Goal: Information Seeking & Learning: Understand process/instructions

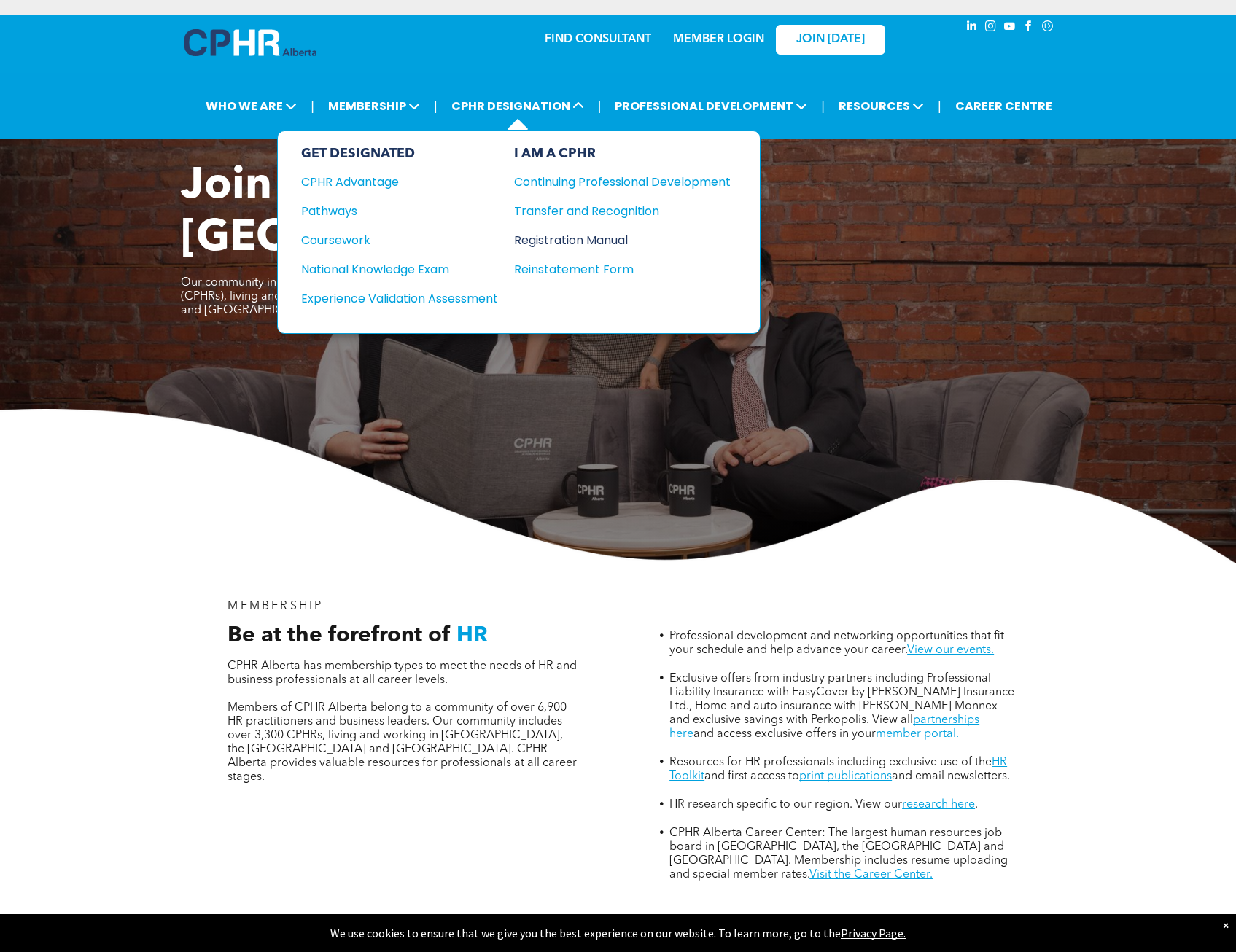
click at [603, 242] on div "Registration Manual" at bounding box center [611, 240] width 195 height 19
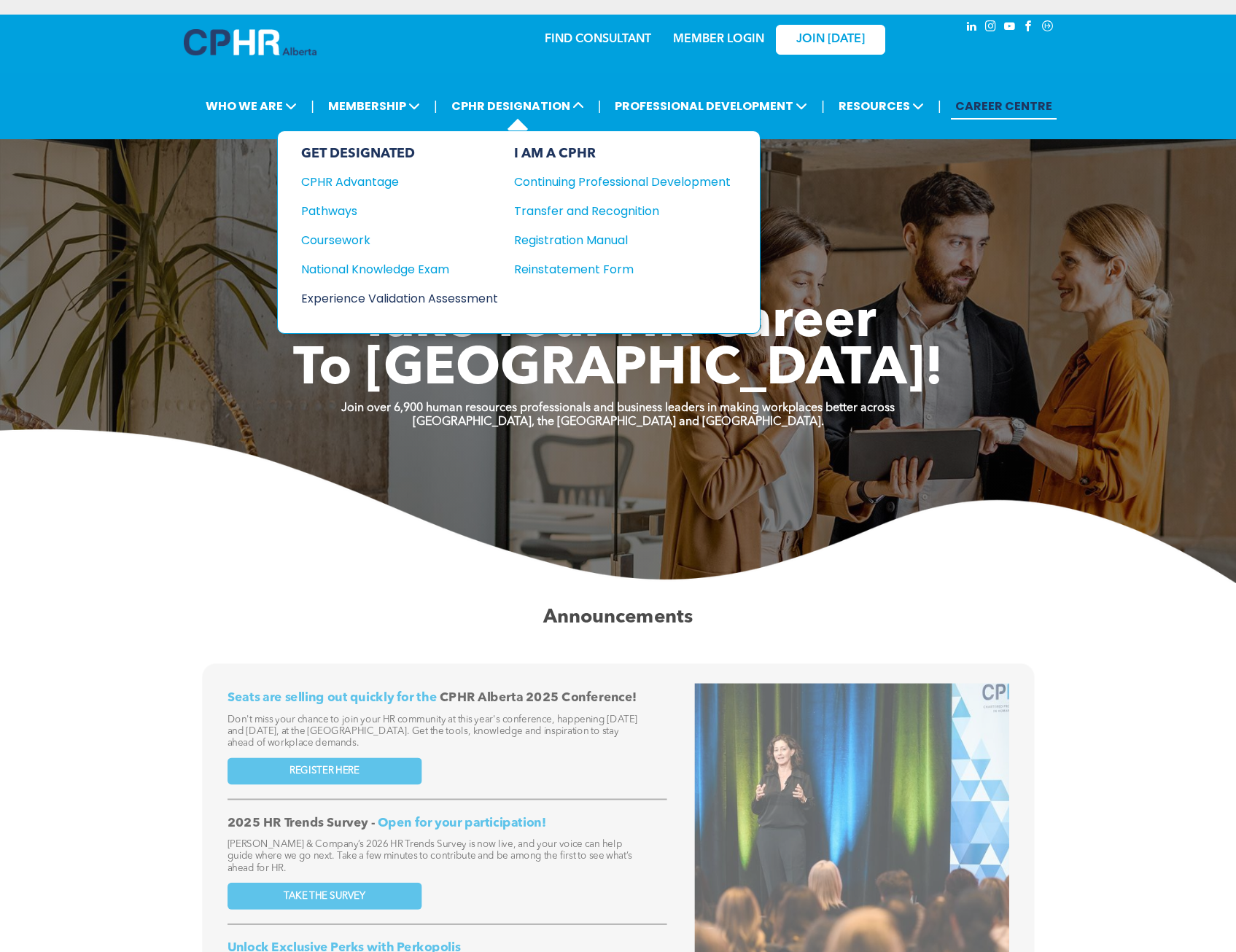
click at [396, 298] on div "Experience Validation Assessment" at bounding box center [389, 298] width 177 height 19
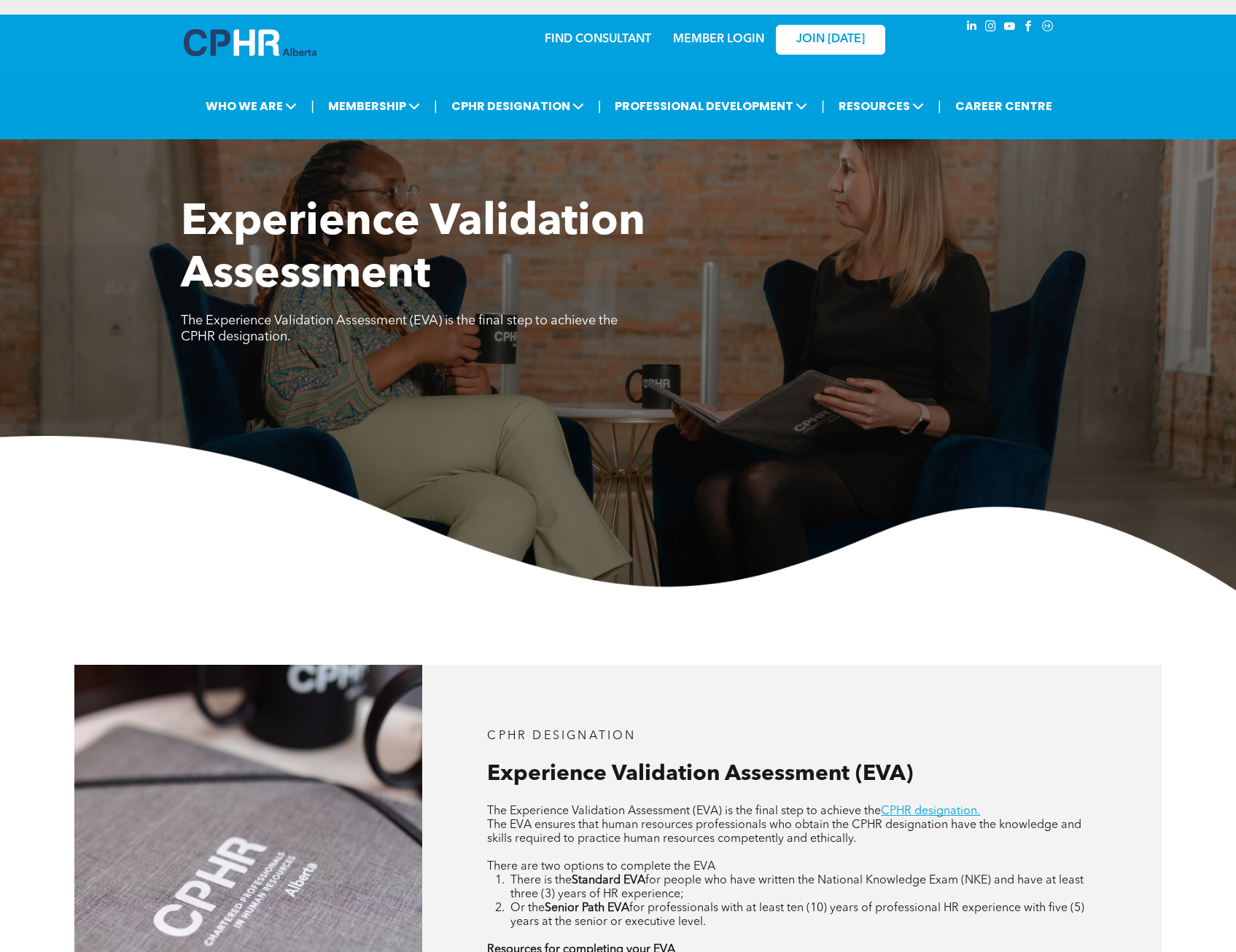
scroll to position [510, 0]
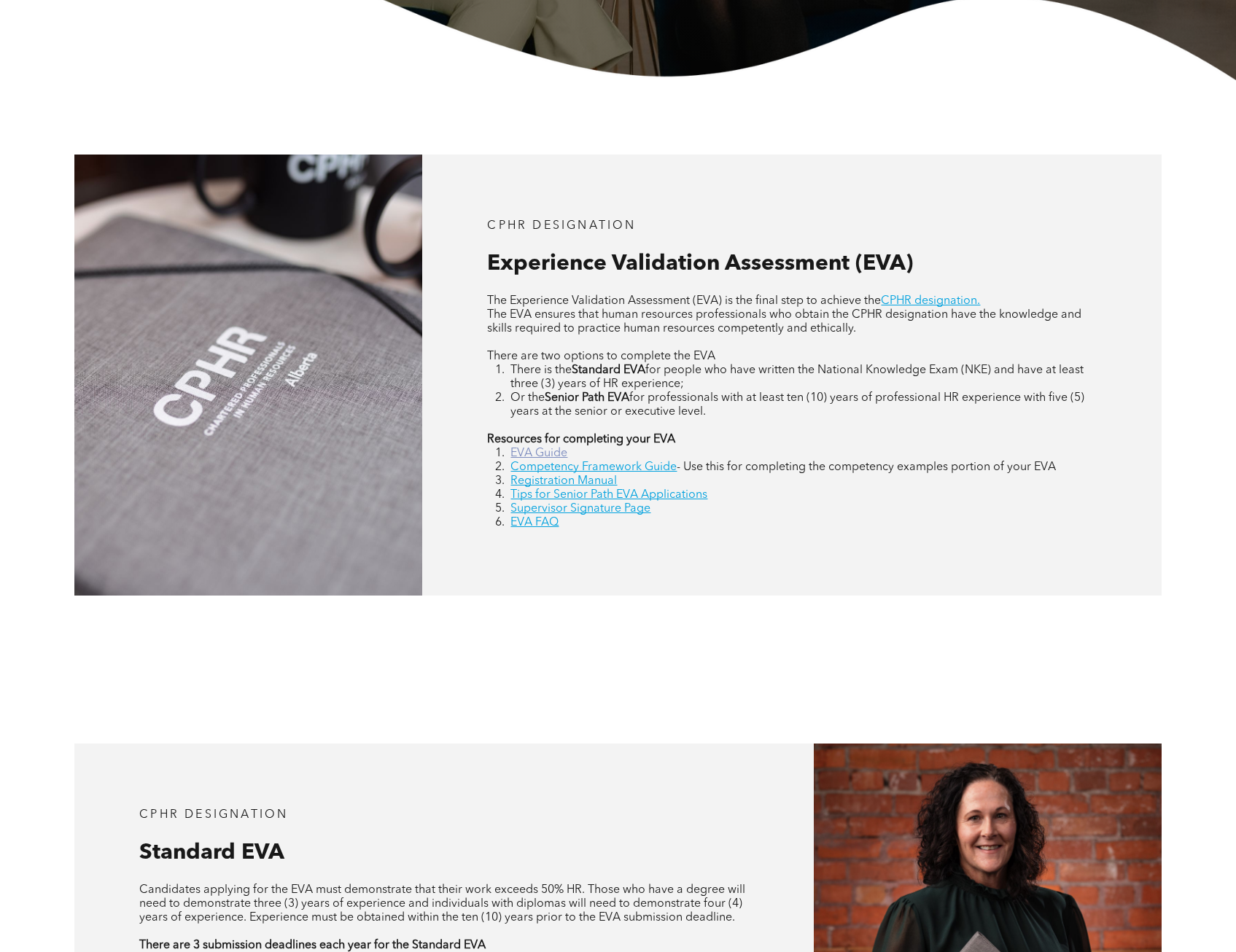
click at [540, 453] on link "EVA Guide" at bounding box center [539, 453] width 57 height 11
click at [606, 642] on div "CPHR DESIGNATION Experience Validation Assessment (EVA) The Experience Validati…" at bounding box center [618, 374] width 1236 height 589
click at [603, 514] on link "Supervisor Signature Page" at bounding box center [580, 509] width 140 height 11
click at [605, 654] on div "CPHR DESIGNATION Experience Validation Assessment (EVA) The Experience Validati…" at bounding box center [618, 374] width 1236 height 589
click at [528, 523] on link "EVA FAQ" at bounding box center [534, 523] width 48 height 11
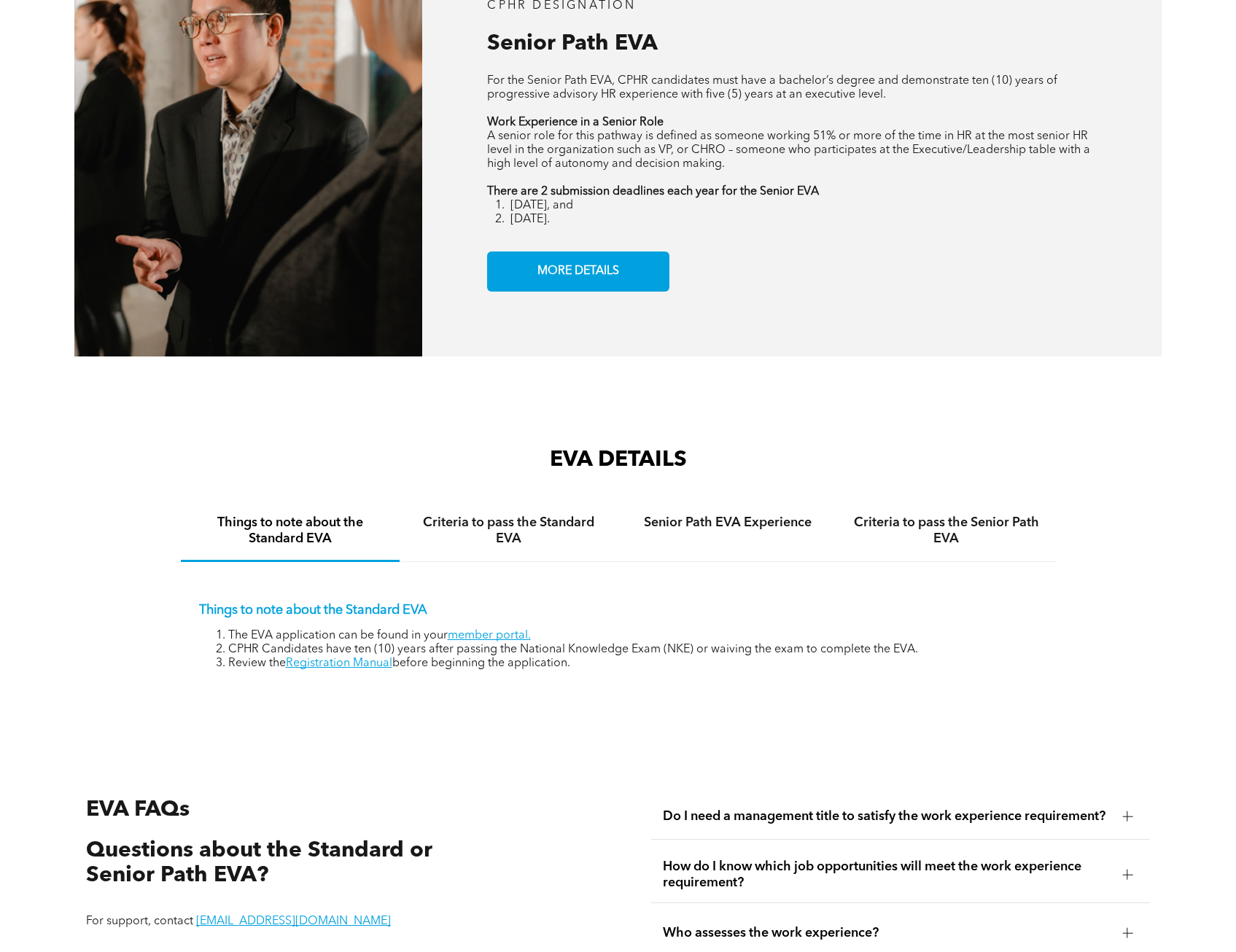
scroll to position [1906, 0]
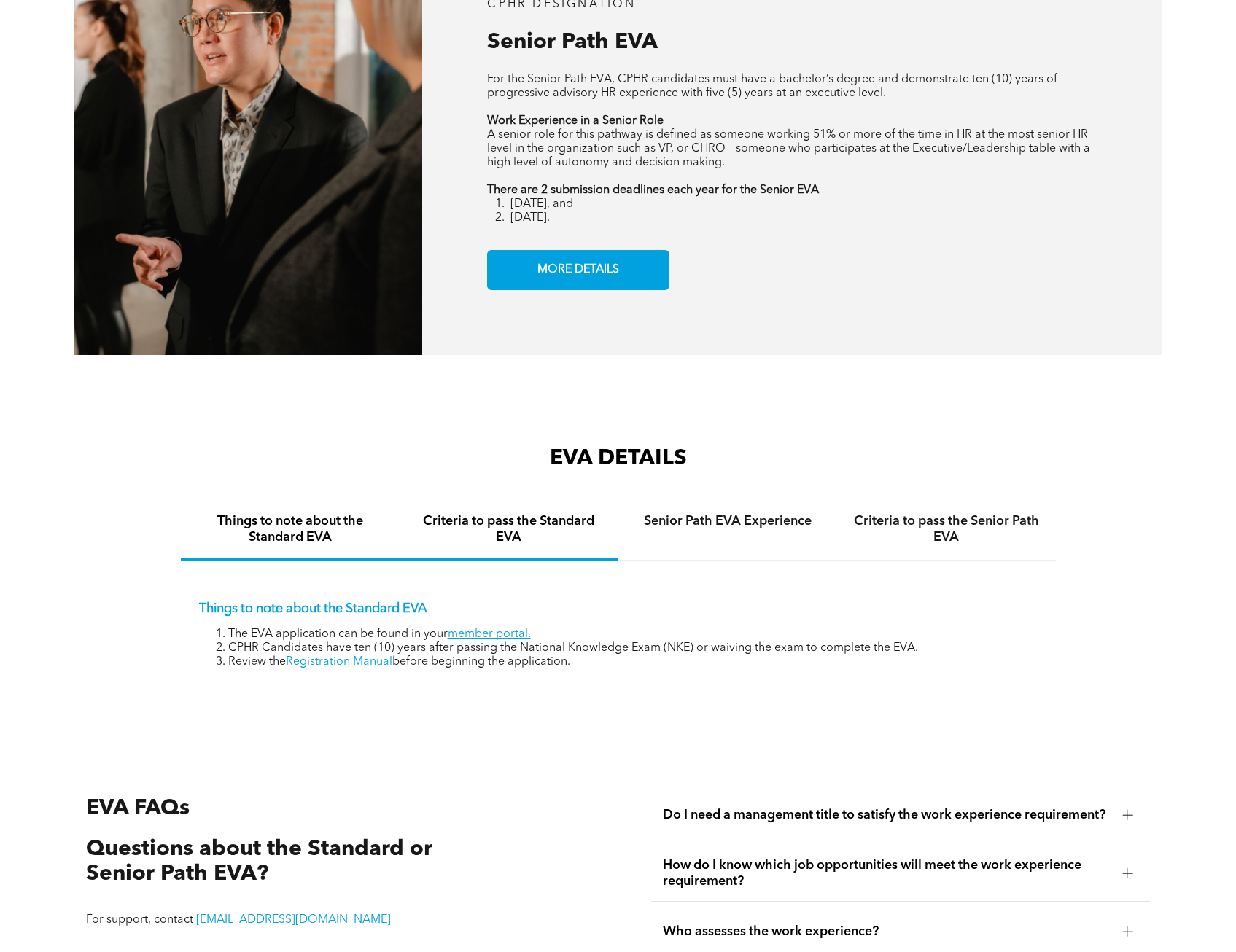
click at [510, 526] on h4 "Criteria to pass the Standard EVA" at bounding box center [509, 529] width 193 height 32
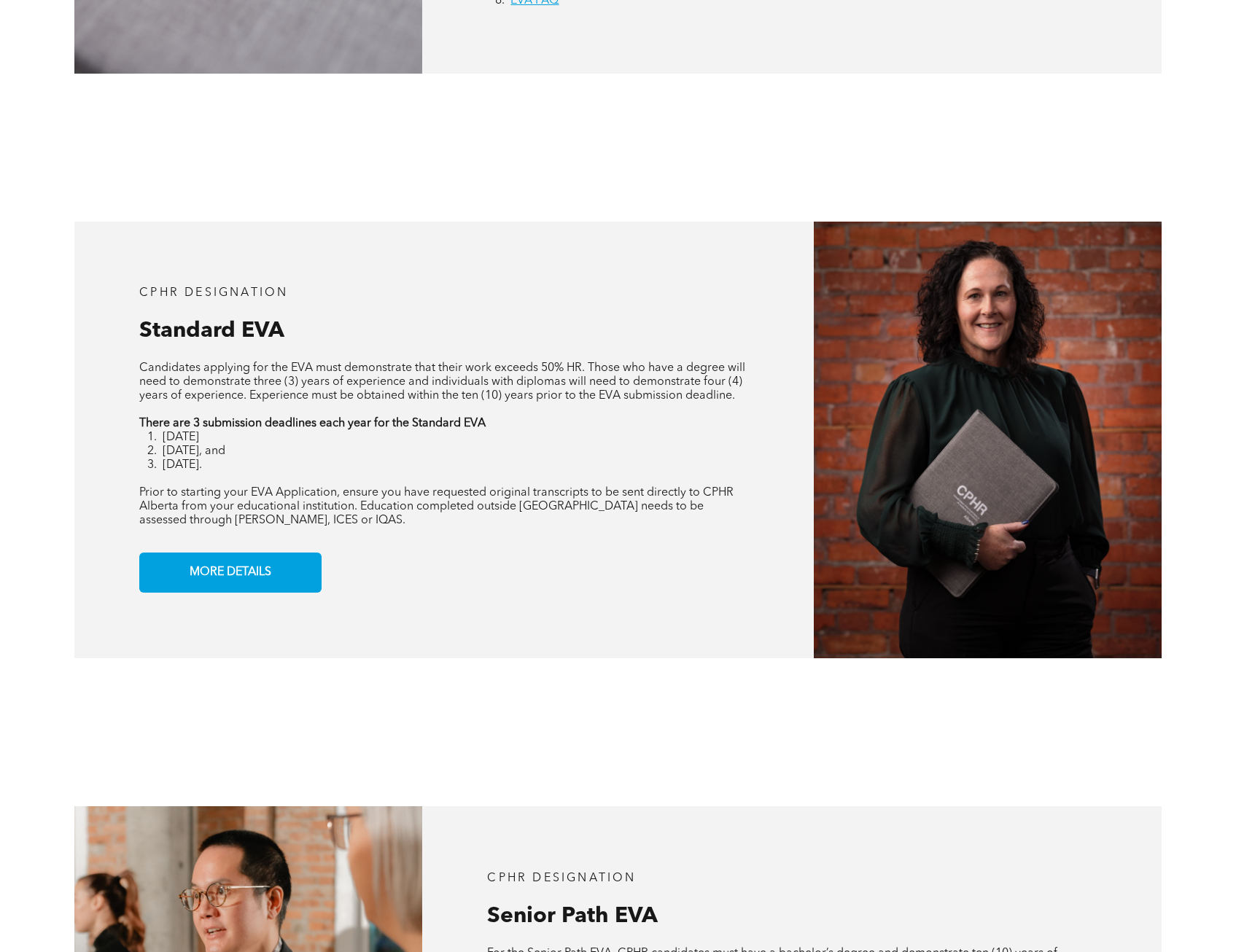
scroll to position [1031, 0]
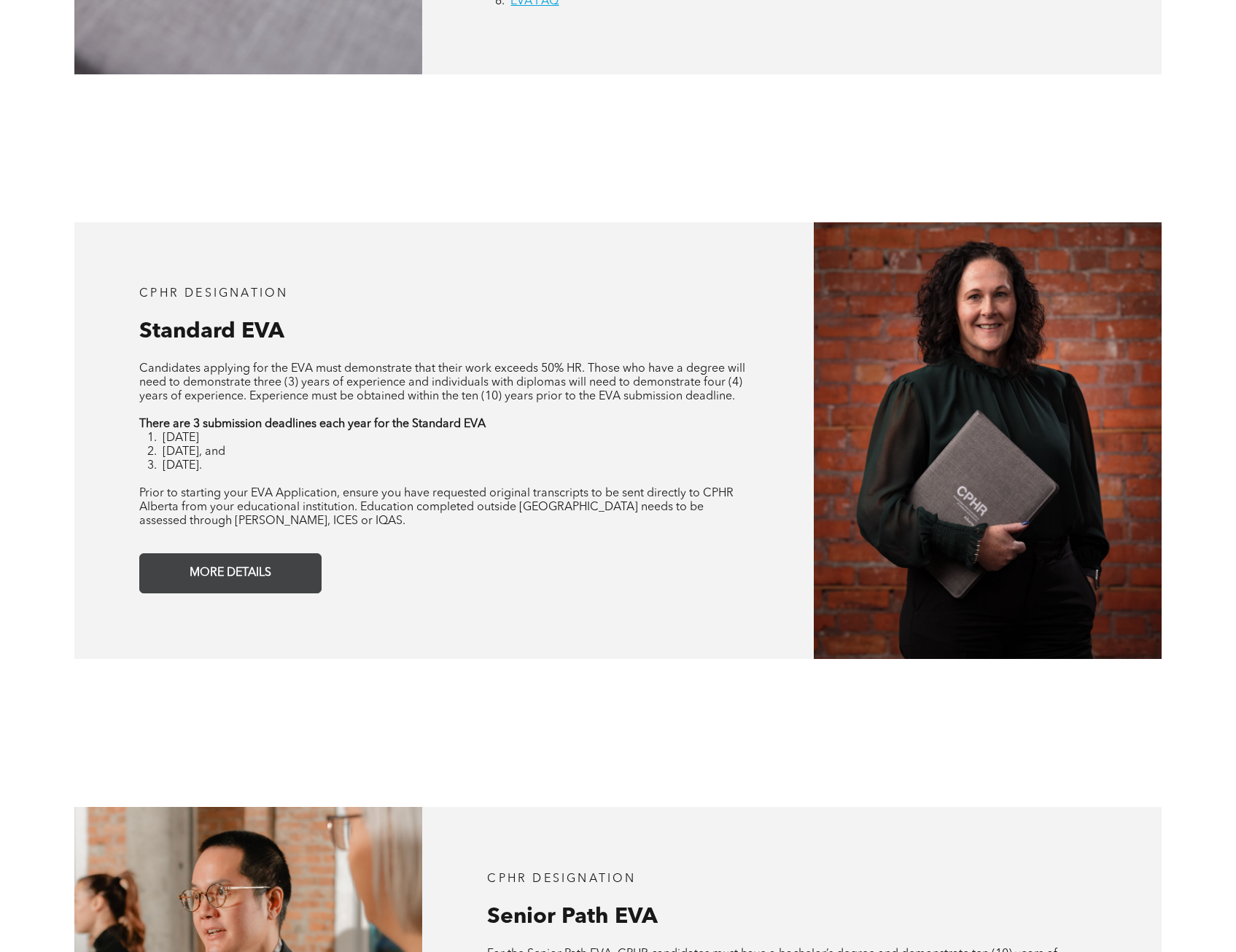
click at [272, 567] on span "MORE DETAILS" at bounding box center [231, 573] width 92 height 28
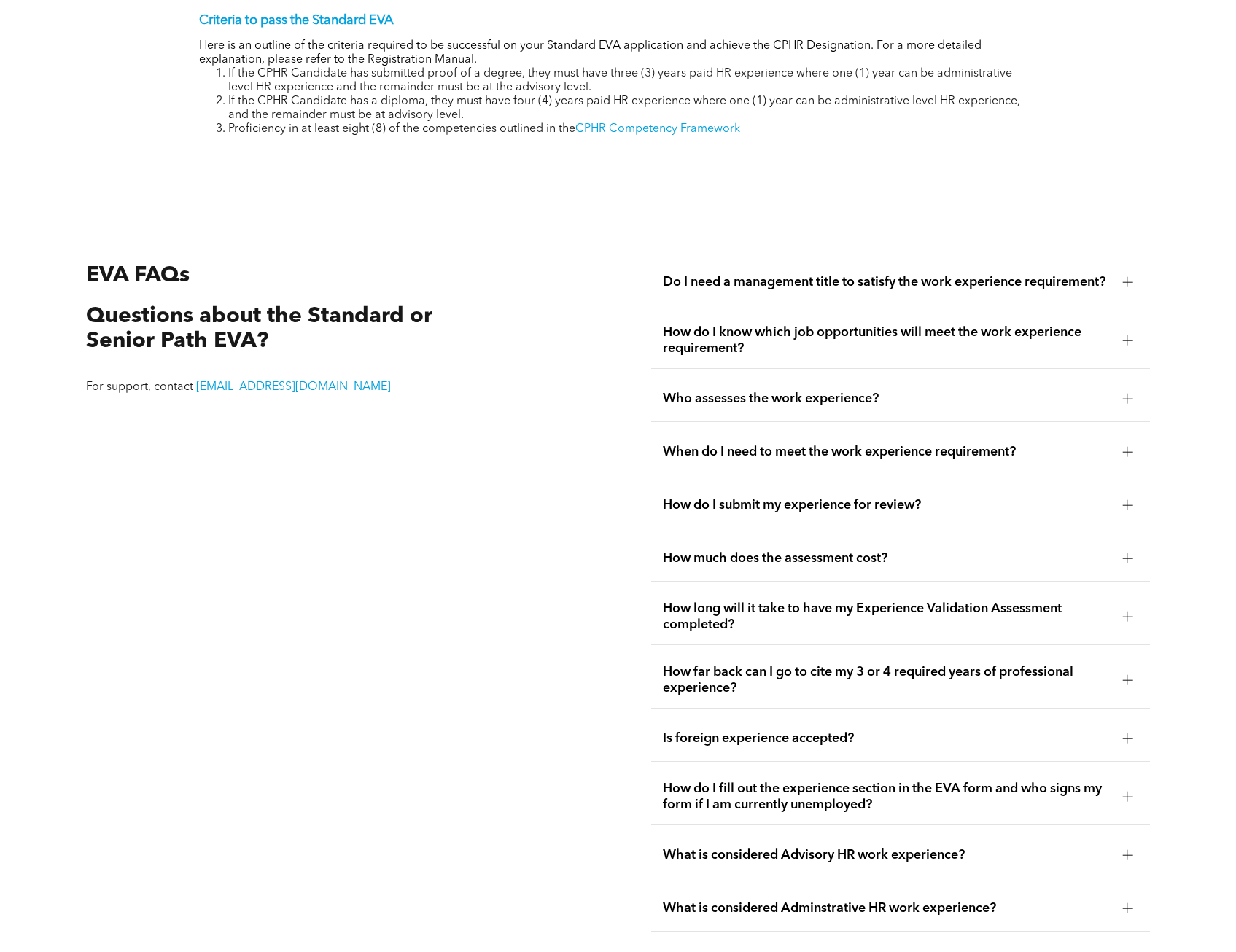
scroll to position [2554, 0]
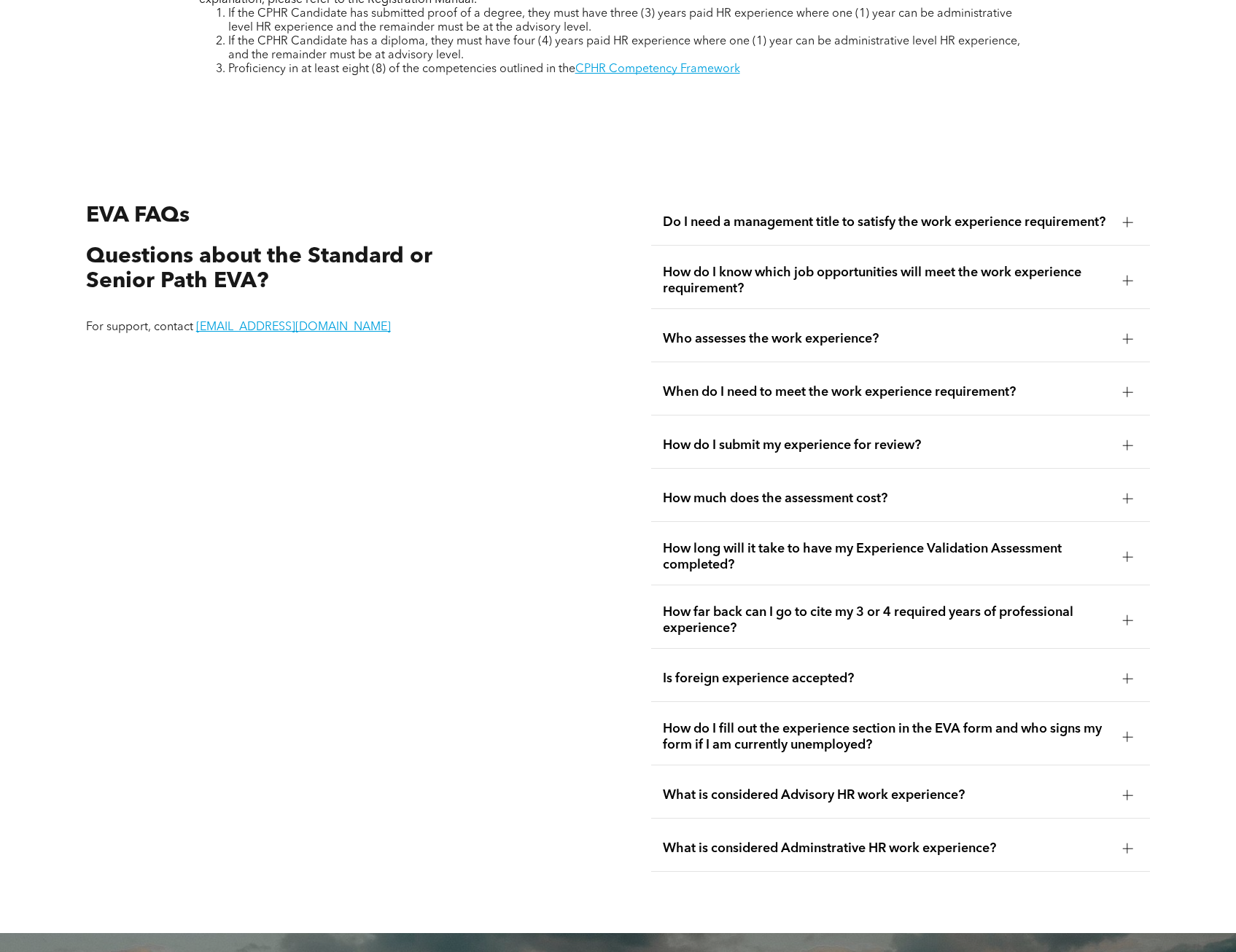
click at [978, 448] on span "How do I submit my experience for review?" at bounding box center [886, 446] width 447 height 16
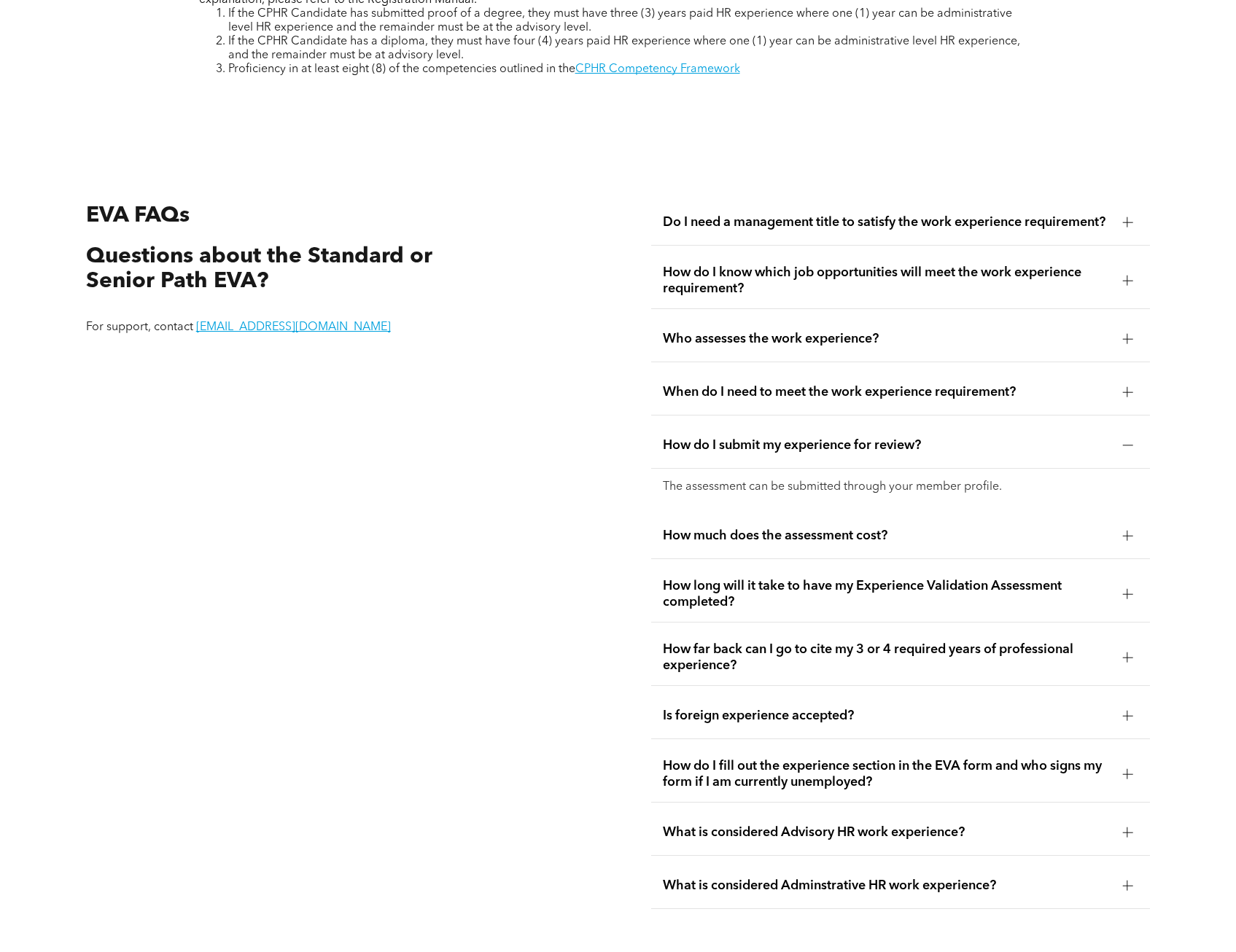
click at [978, 448] on span "How do I submit my experience for review?" at bounding box center [886, 446] width 447 height 16
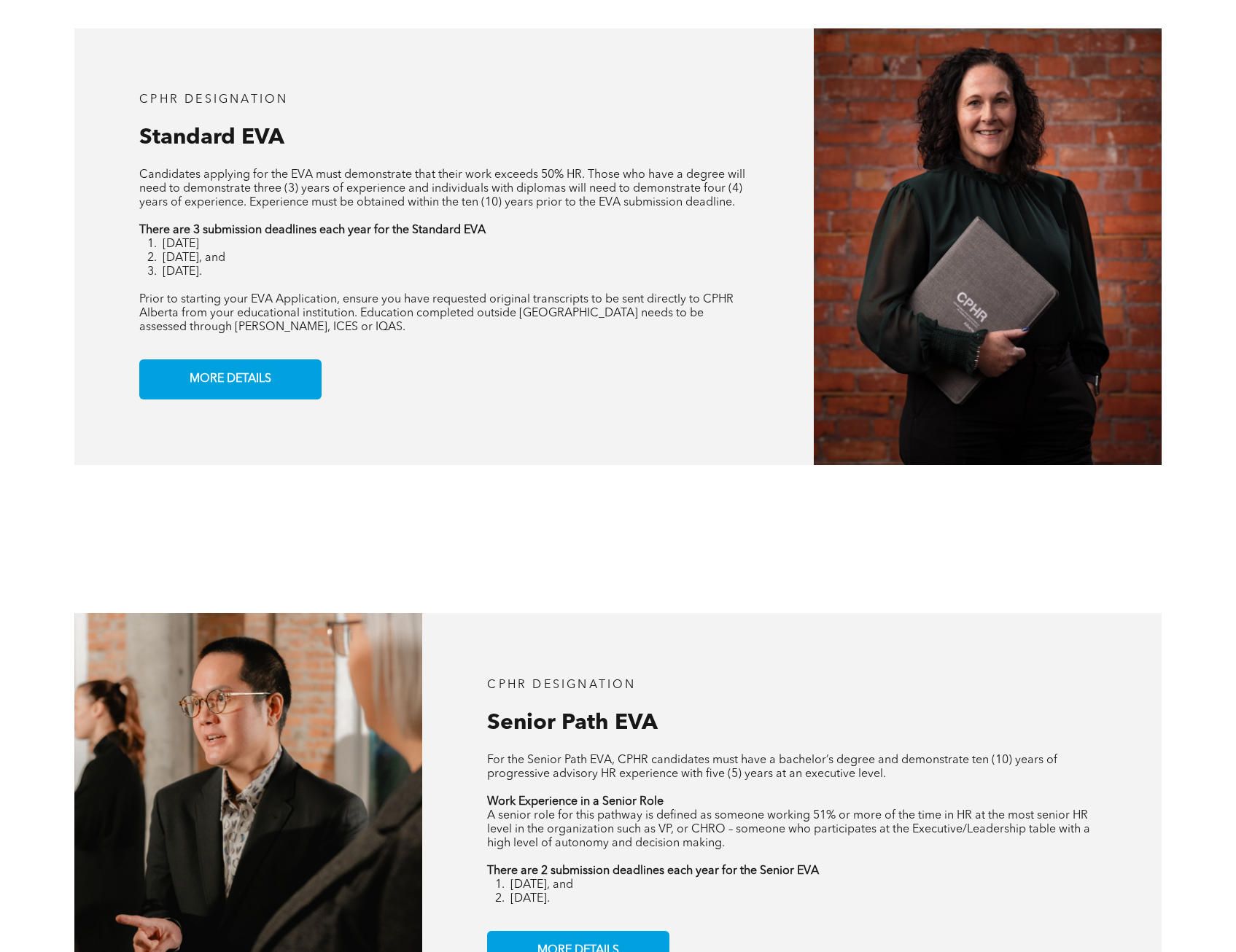
scroll to position [1096, 0]
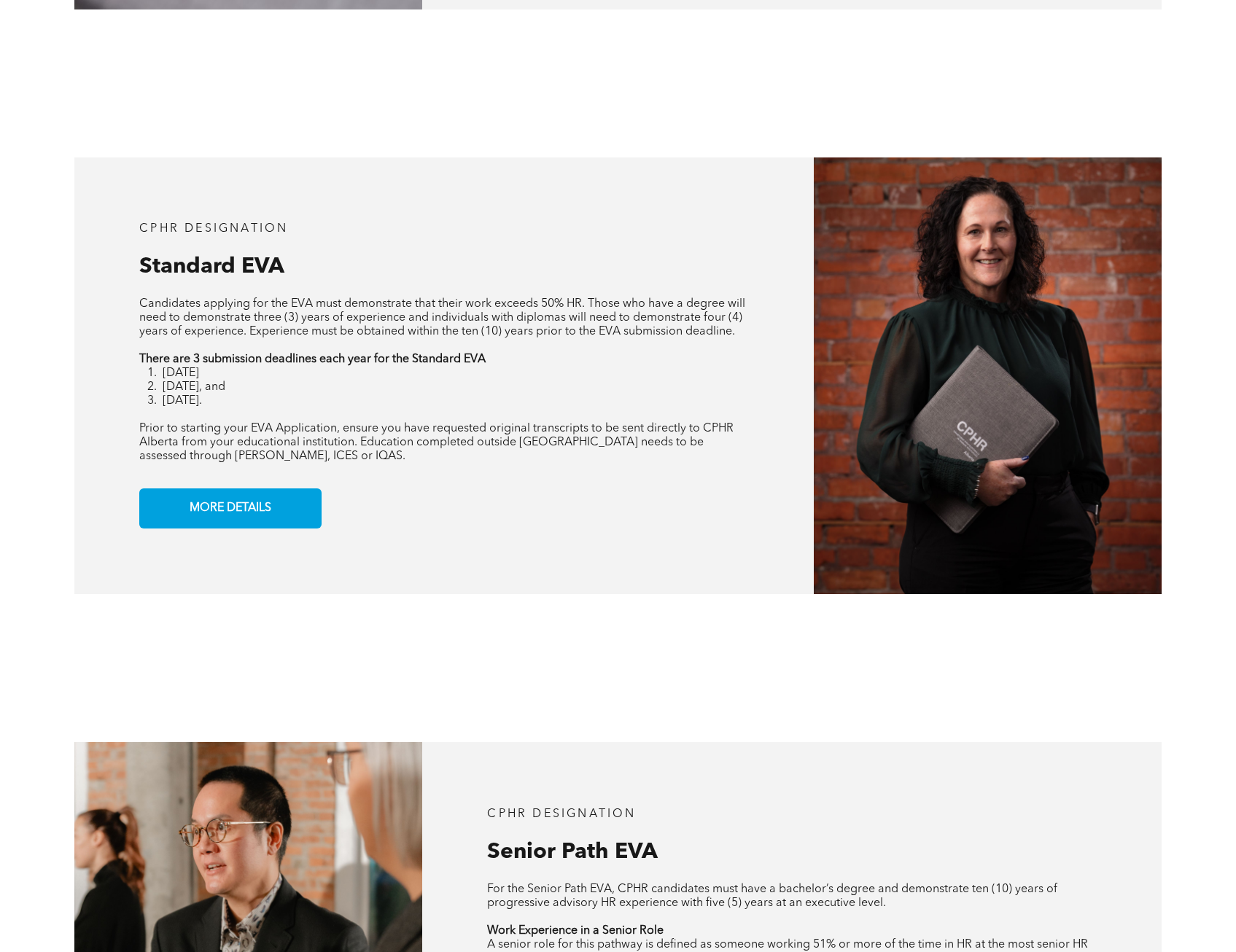
click at [587, 642] on div "CPHR DESIGNATION Standard EVA Candidates applying for the EVA must demonstrate …" at bounding box center [618, 375] width 1236 height 585
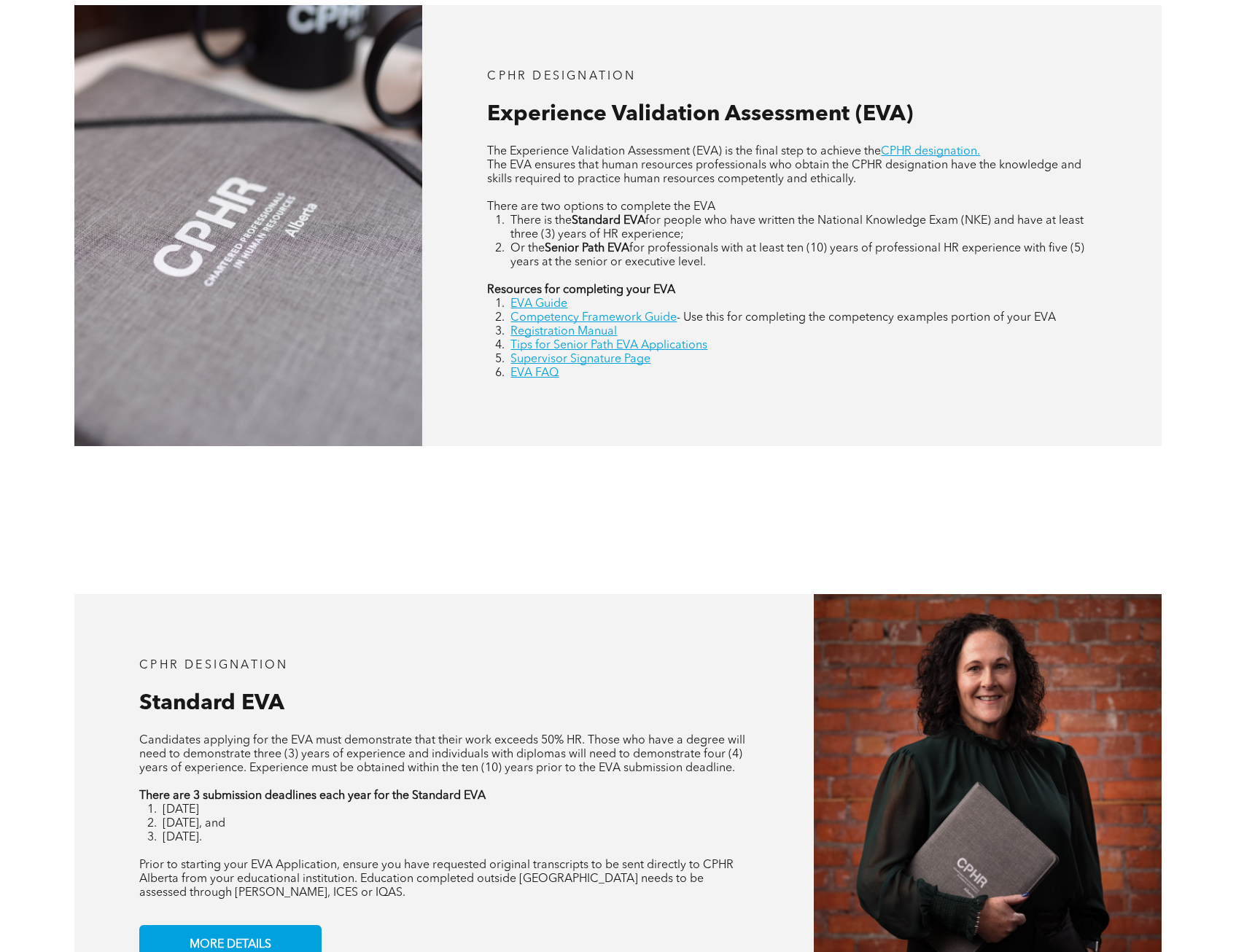
scroll to position [659, 0]
click at [616, 573] on div "CPHR DESIGNATION Standard EVA Candidates applying for the EVA must demonstrate …" at bounding box center [618, 812] width 1236 height 585
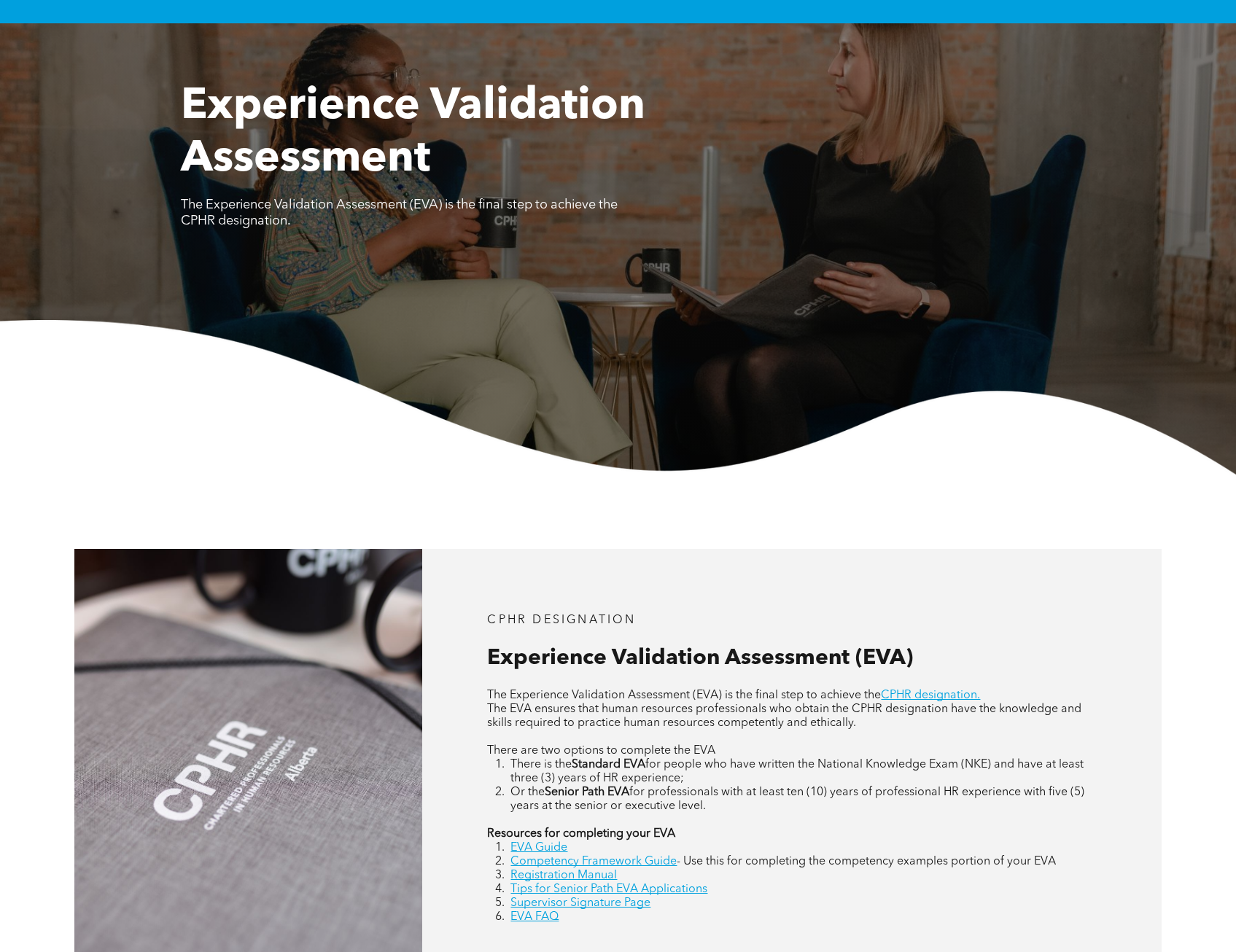
scroll to position [0, 0]
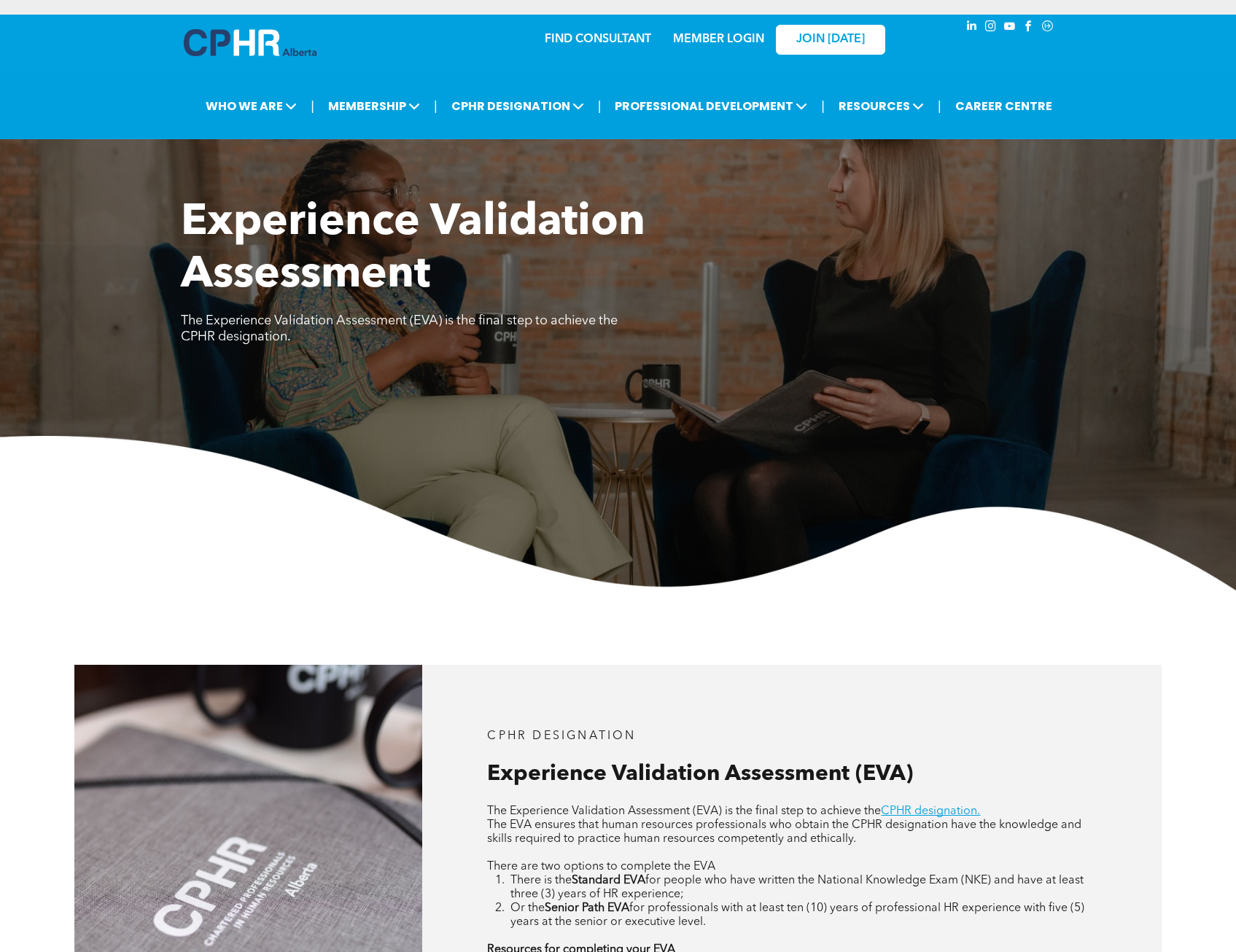
click at [759, 40] on div "JOIN [DATE]" at bounding box center [821, 39] width 134 height 46
click at [714, 40] on link "MEMBER LOGIN" at bounding box center [718, 39] width 91 height 11
